Goal: Check status

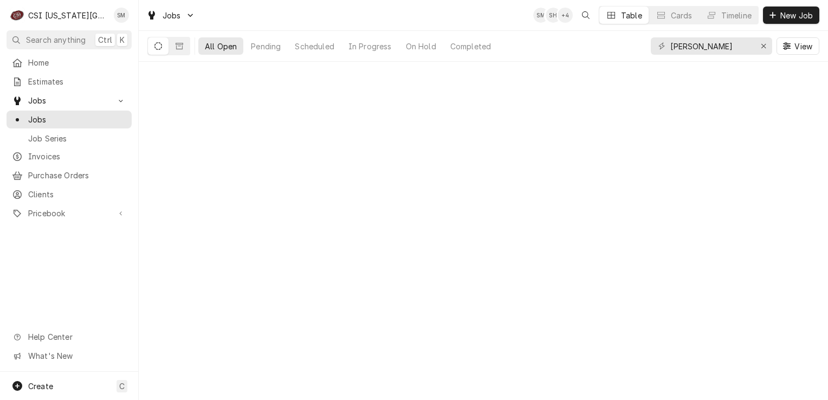
type input "sean"
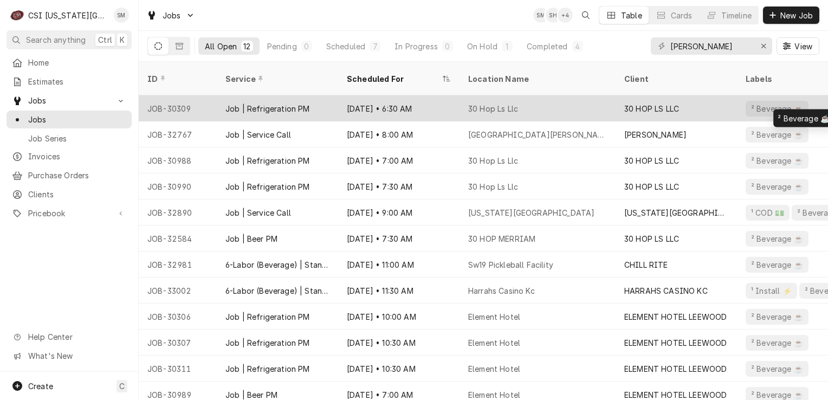
scroll to position [2, 0]
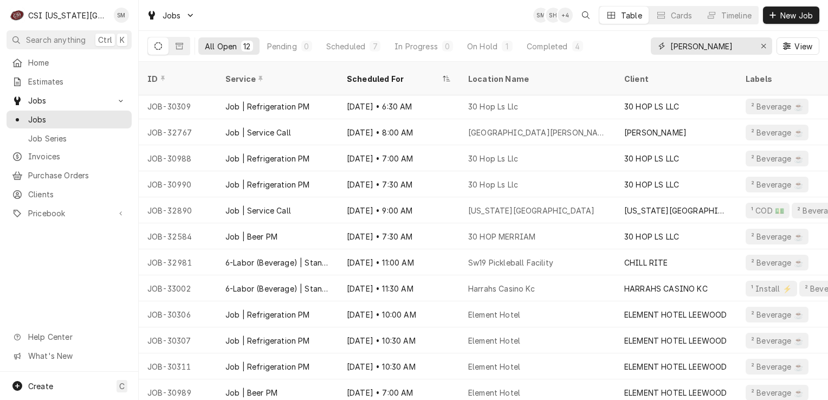
drag, startPoint x: 693, startPoint y: 47, endPoint x: 669, endPoint y: 46, distance: 23.3
click at [669, 46] on div "sean" at bounding box center [711, 45] width 121 height 17
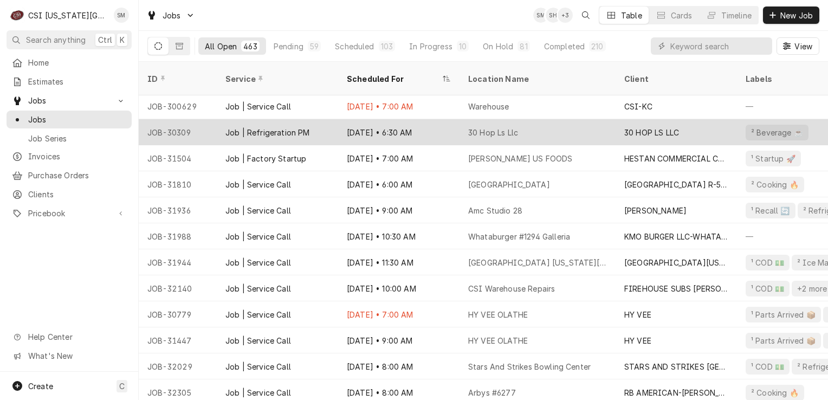
click at [513, 125] on div "30 Hop Ls Llc" at bounding box center [538, 132] width 156 height 26
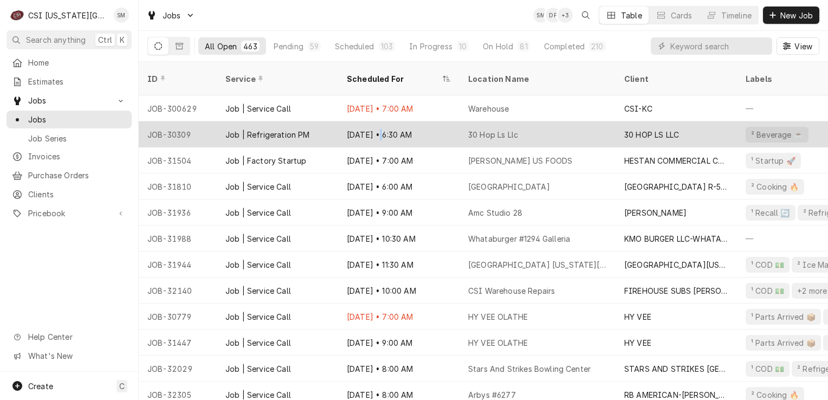
click at [376, 126] on div "Aug 5 • 6:30 AM" at bounding box center [398, 134] width 121 height 26
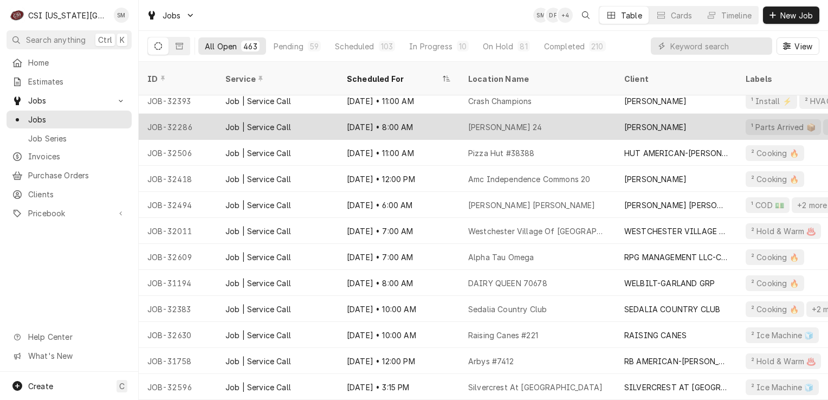
scroll to position [436, 0]
